Goal: Task Accomplishment & Management: Complete application form

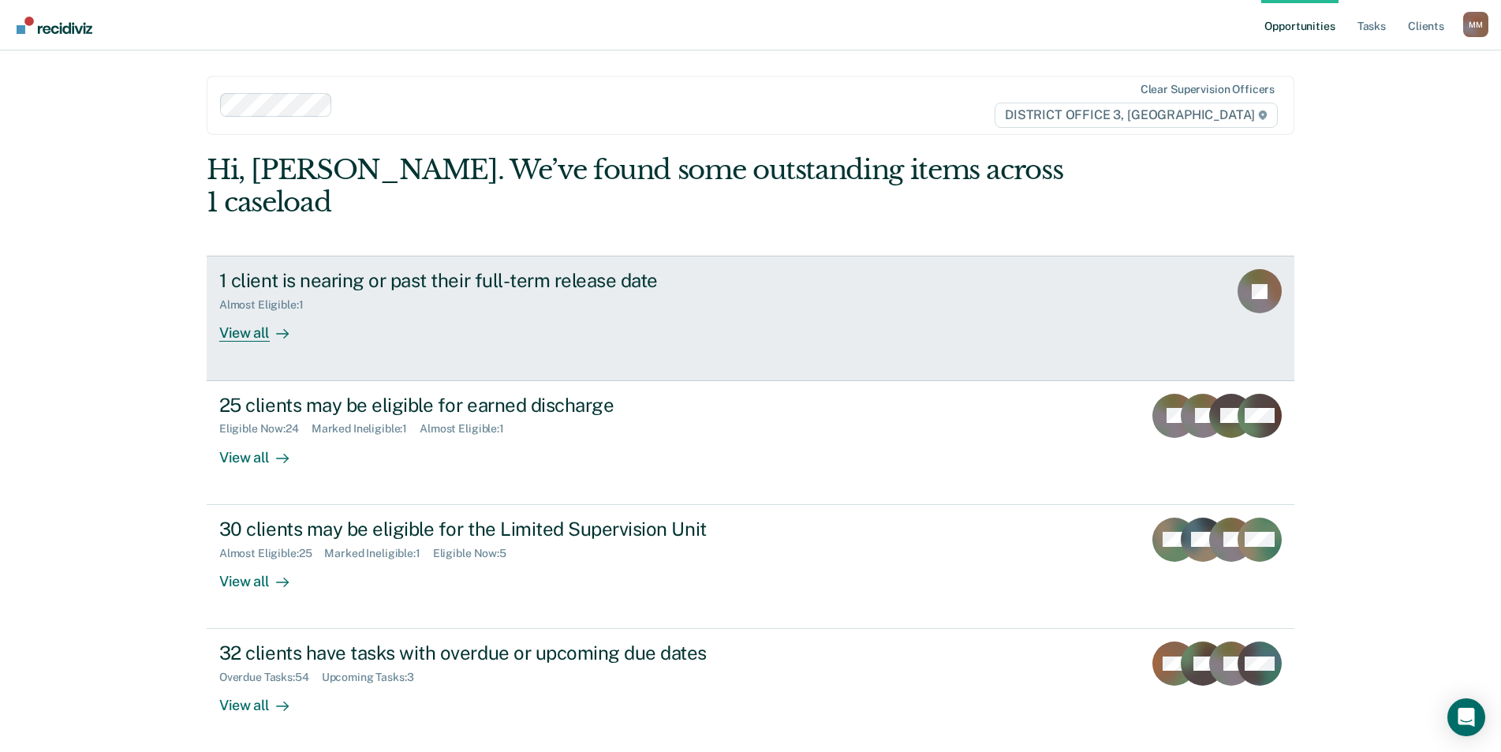
click at [246, 311] on div "View all" at bounding box center [263, 326] width 88 height 31
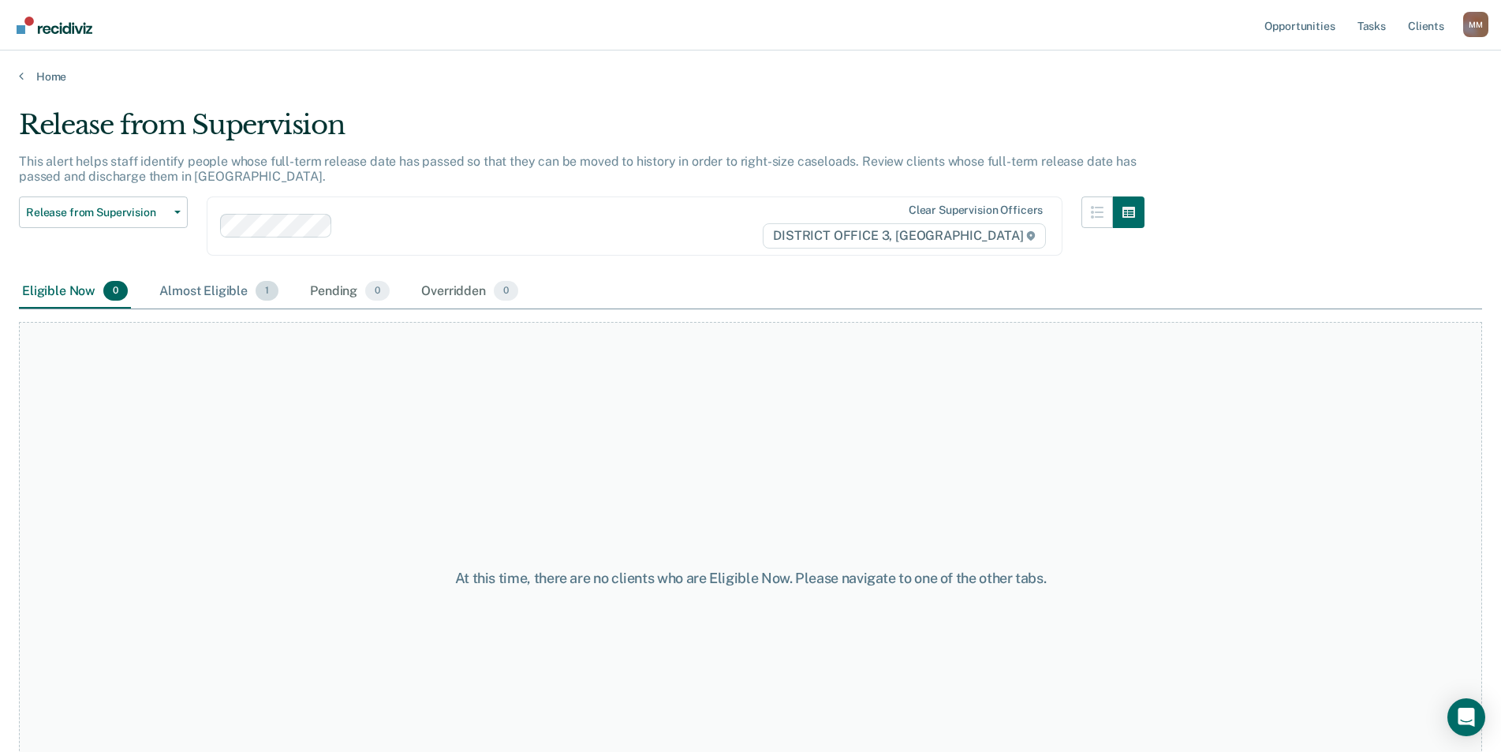
click at [200, 289] on div "Almost Eligible 1" at bounding box center [218, 291] width 125 height 35
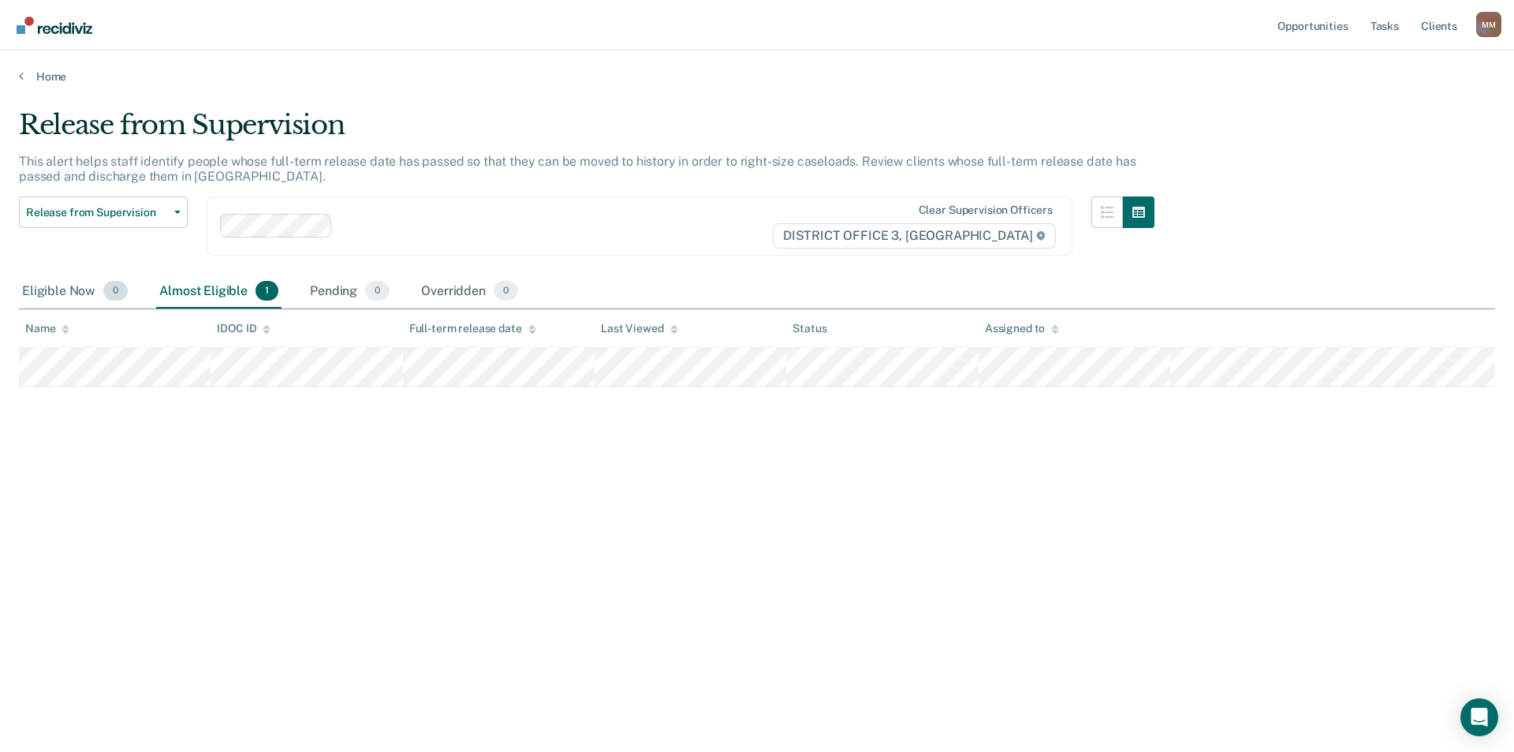
click at [78, 297] on div "Eligible Now 0" at bounding box center [75, 291] width 112 height 35
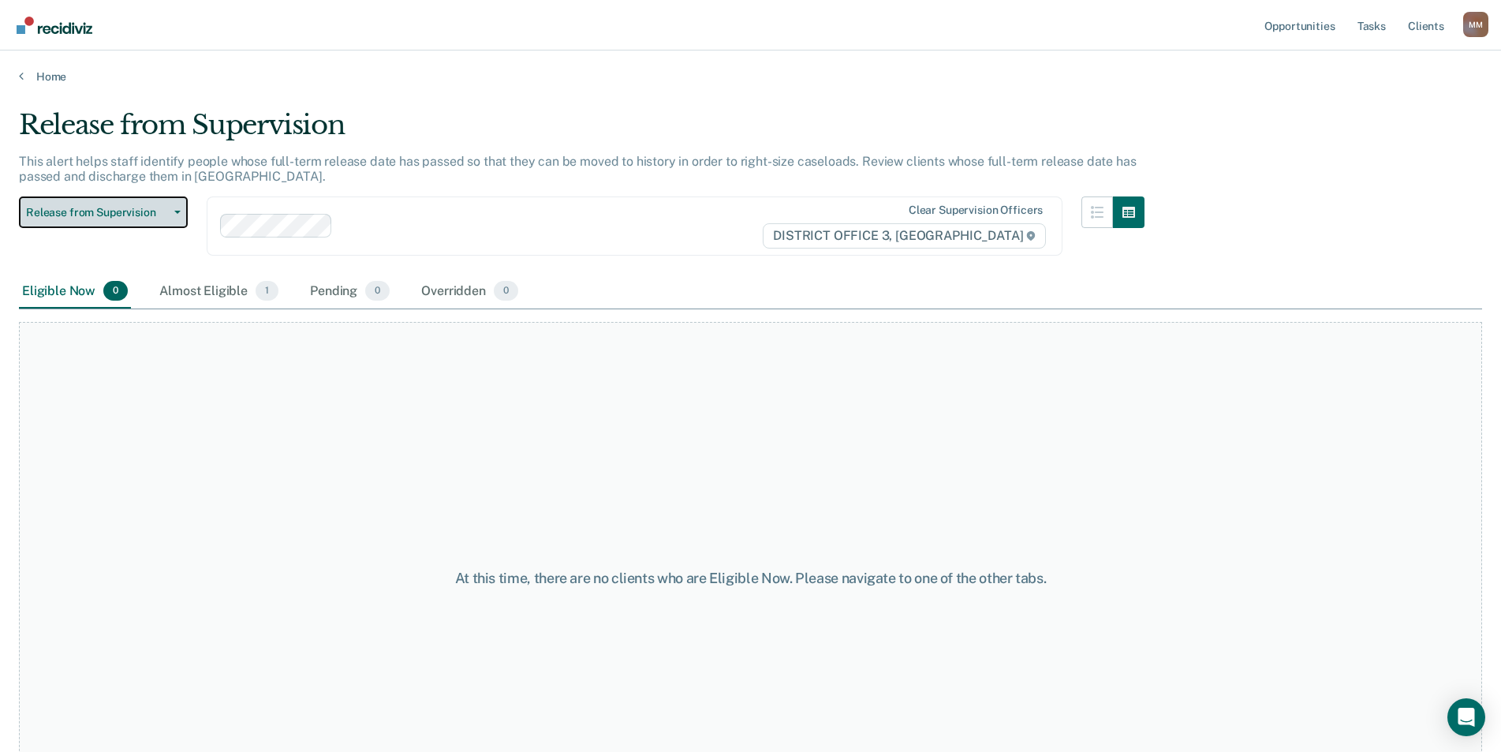
click at [166, 210] on span "Release from Supervision" at bounding box center [97, 212] width 142 height 13
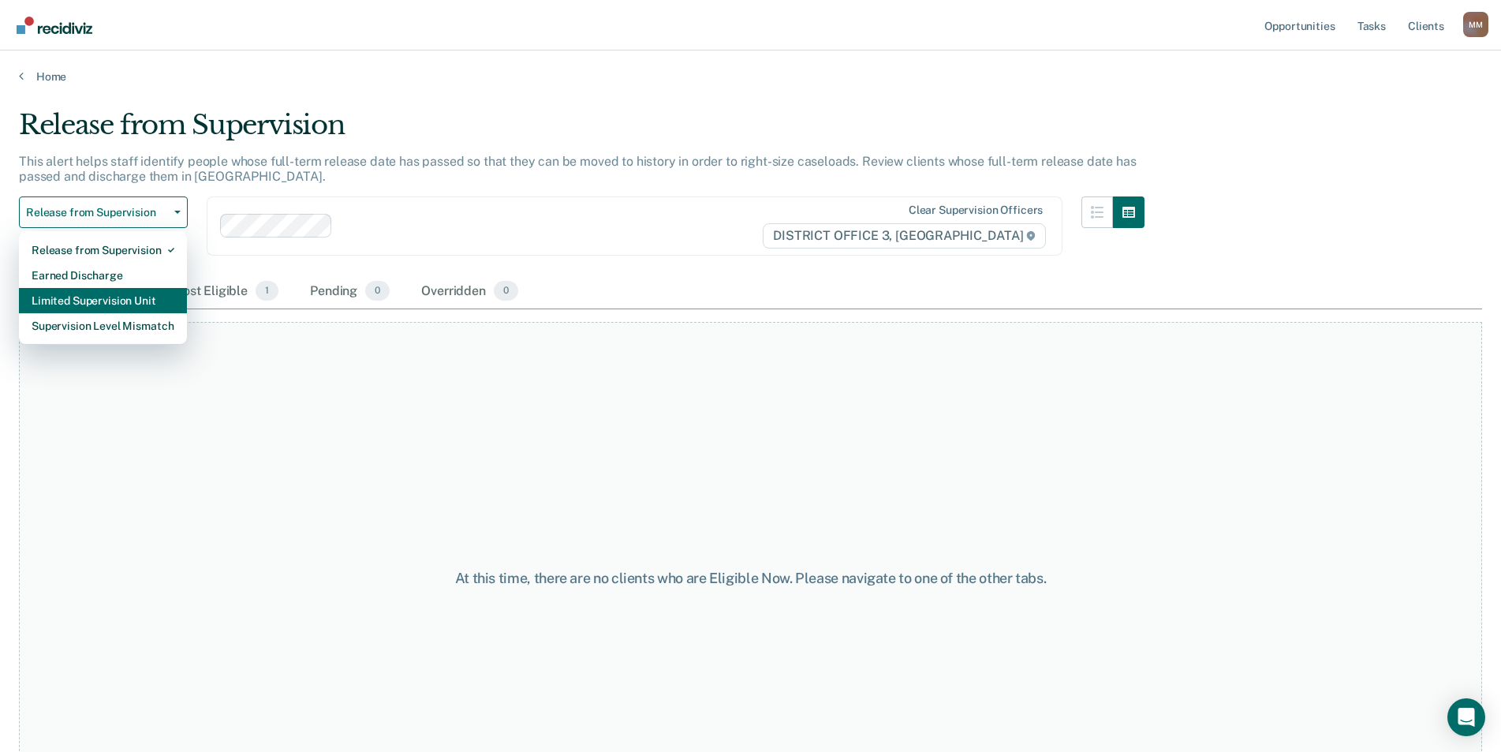
click at [136, 288] on div "Limited Supervision Unit" at bounding box center [103, 300] width 143 height 25
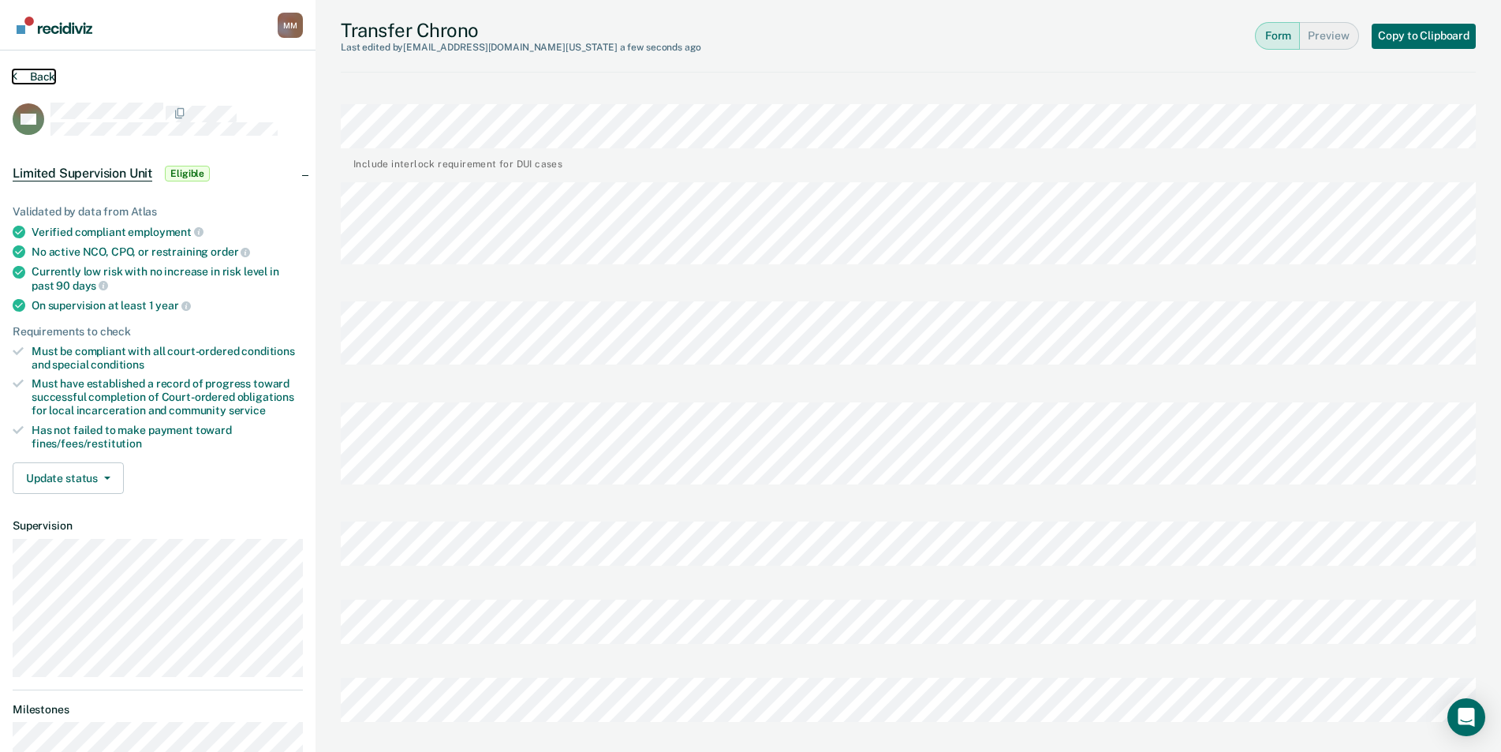
click at [50, 74] on button "Back" at bounding box center [34, 76] width 43 height 14
click at [336, 674] on div "Transfer Chrono Last edited by [PERSON_NAME][EMAIL_ADDRESS][DOMAIN_NAME][US_STA…" at bounding box center [907, 670] width 1185 height 1340
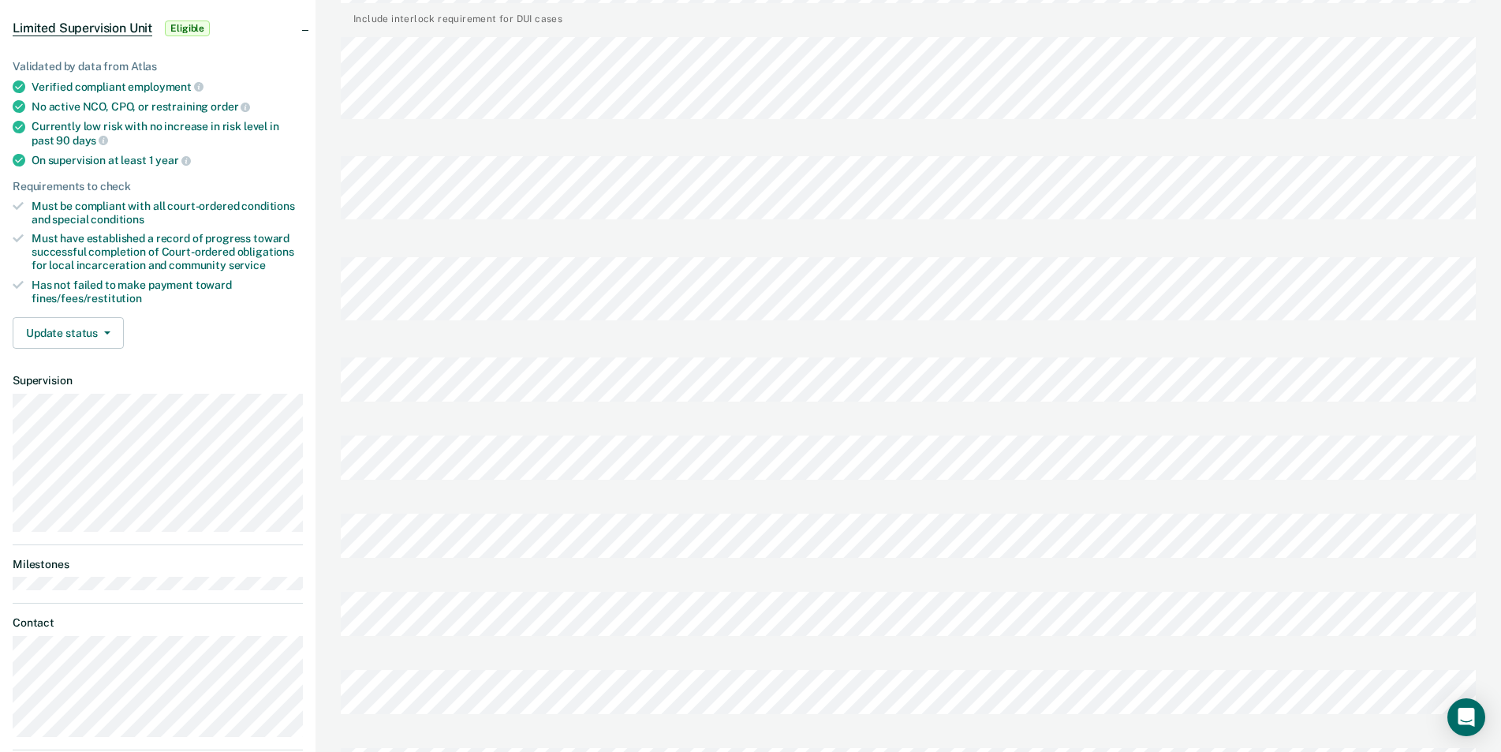
scroll to position [473, 0]
